Goal: Participate in discussion

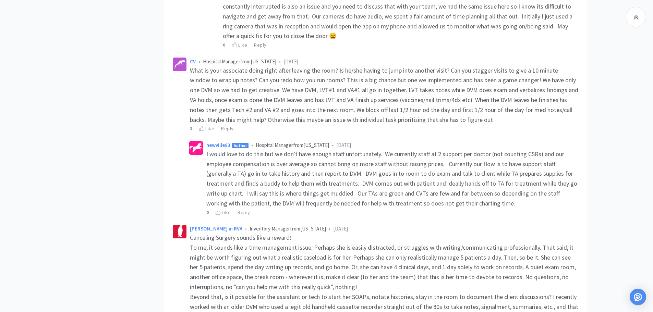
scroll to position [514, 0]
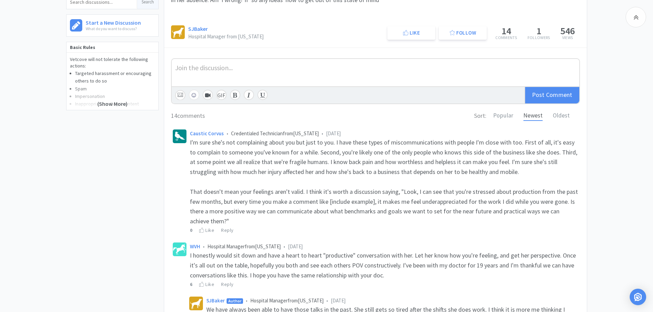
scroll to position [171, 0]
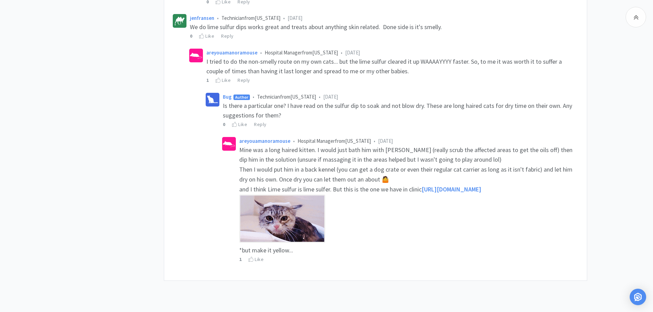
scroll to position [623, 0]
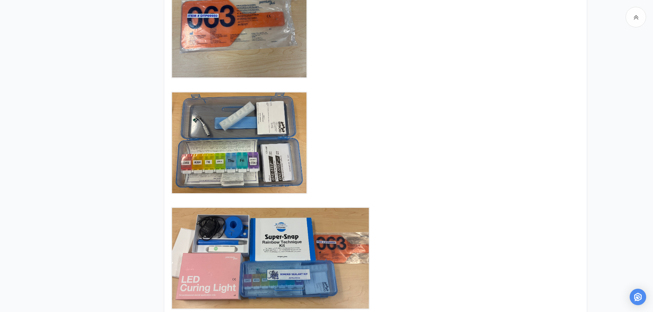
scroll to position [549, 0]
